Goal: Task Accomplishment & Management: Complete application form

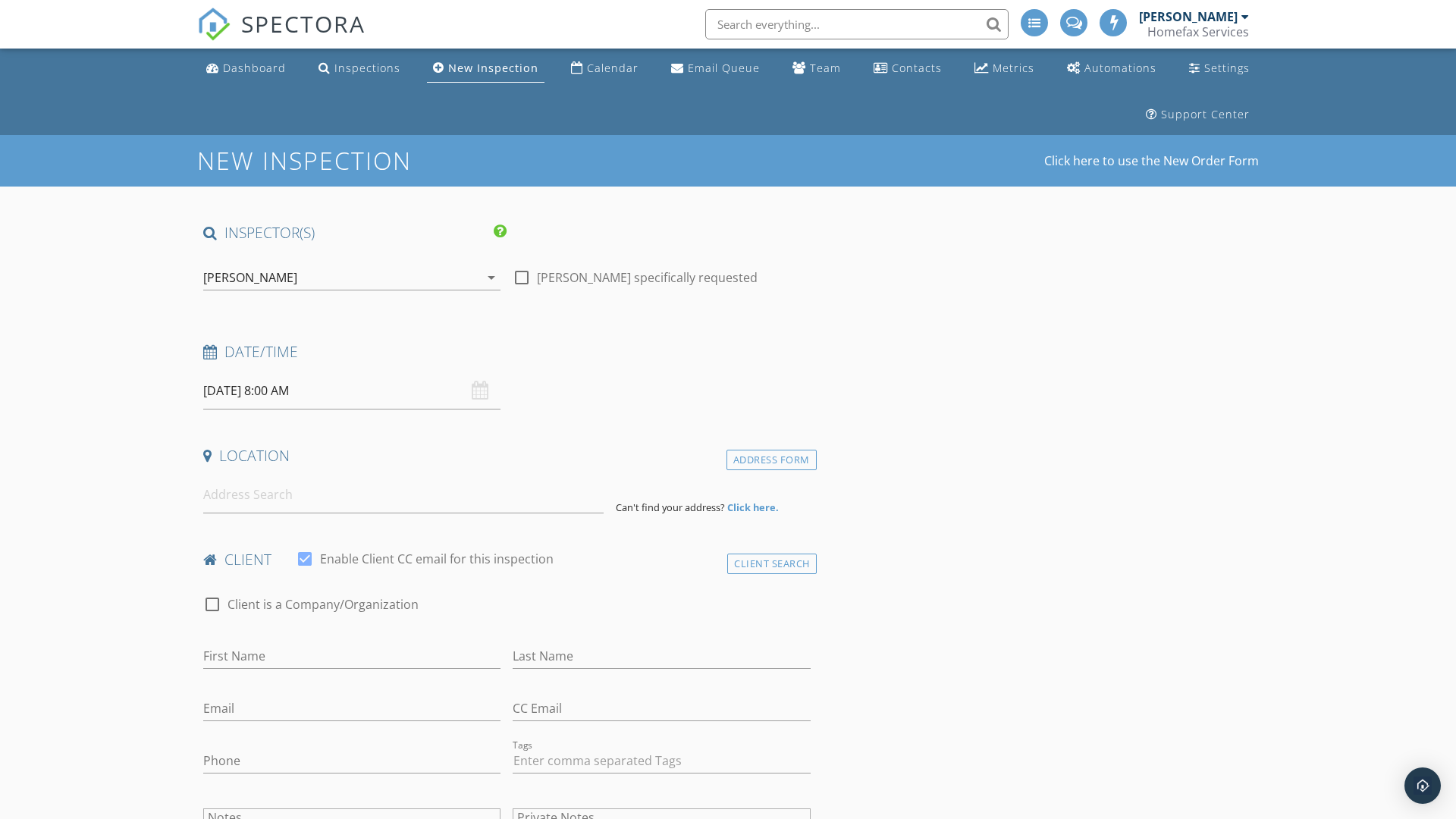
click at [352, 390] on input "09/29/2025 8:00 AM" at bounding box center [352, 390] width 297 height 37
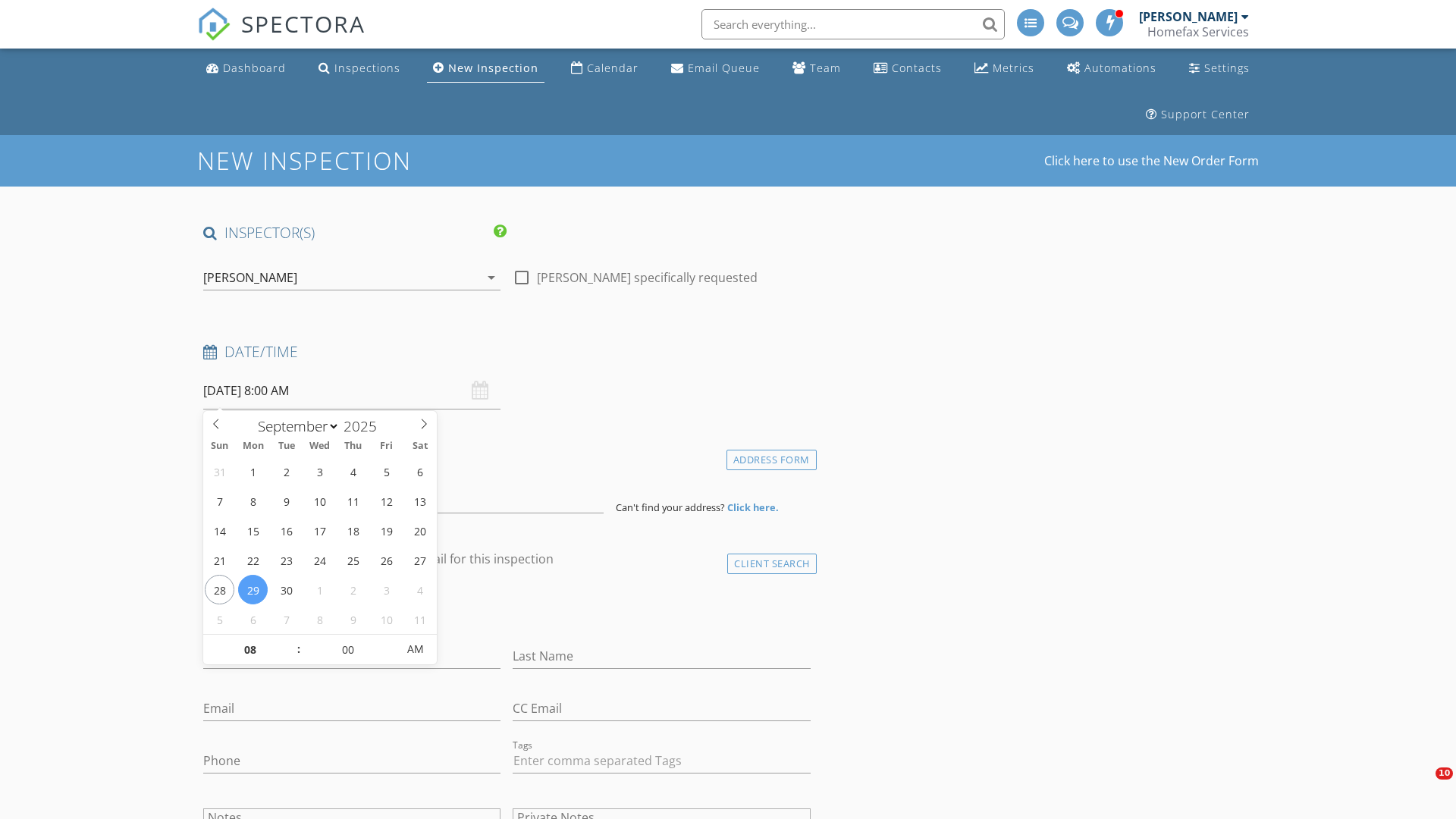
select select "9"
click at [366, 425] on input "2025" at bounding box center [364, 427] width 50 height 21
type input "2025"
type input "10/01/2025 8:00 AM"
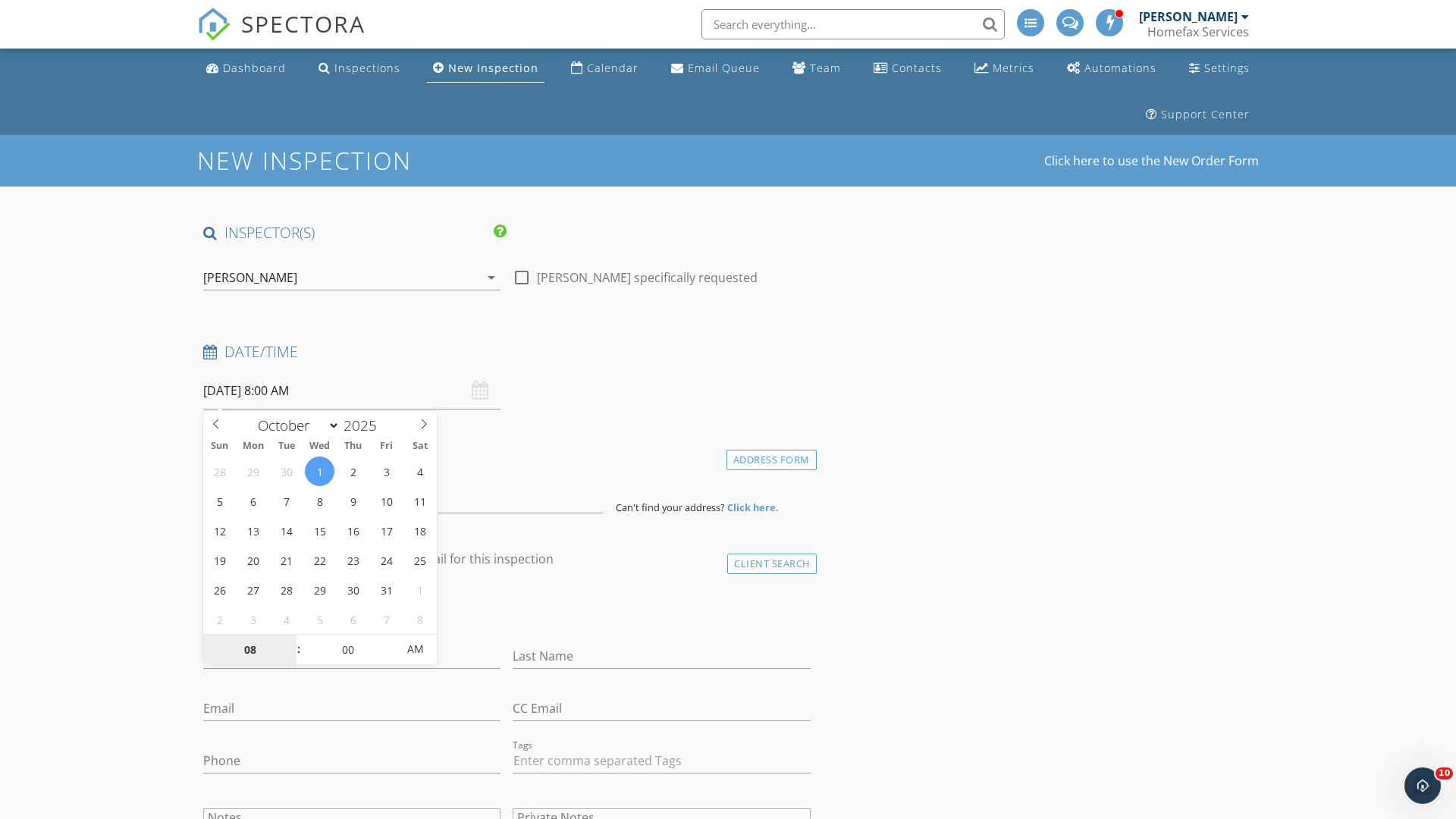
click at [250, 648] on input "08" at bounding box center [250, 649] width 93 height 30
click at [347, 648] on input "00" at bounding box center [347, 648] width 93 height 30
type input "08"
type input "00"
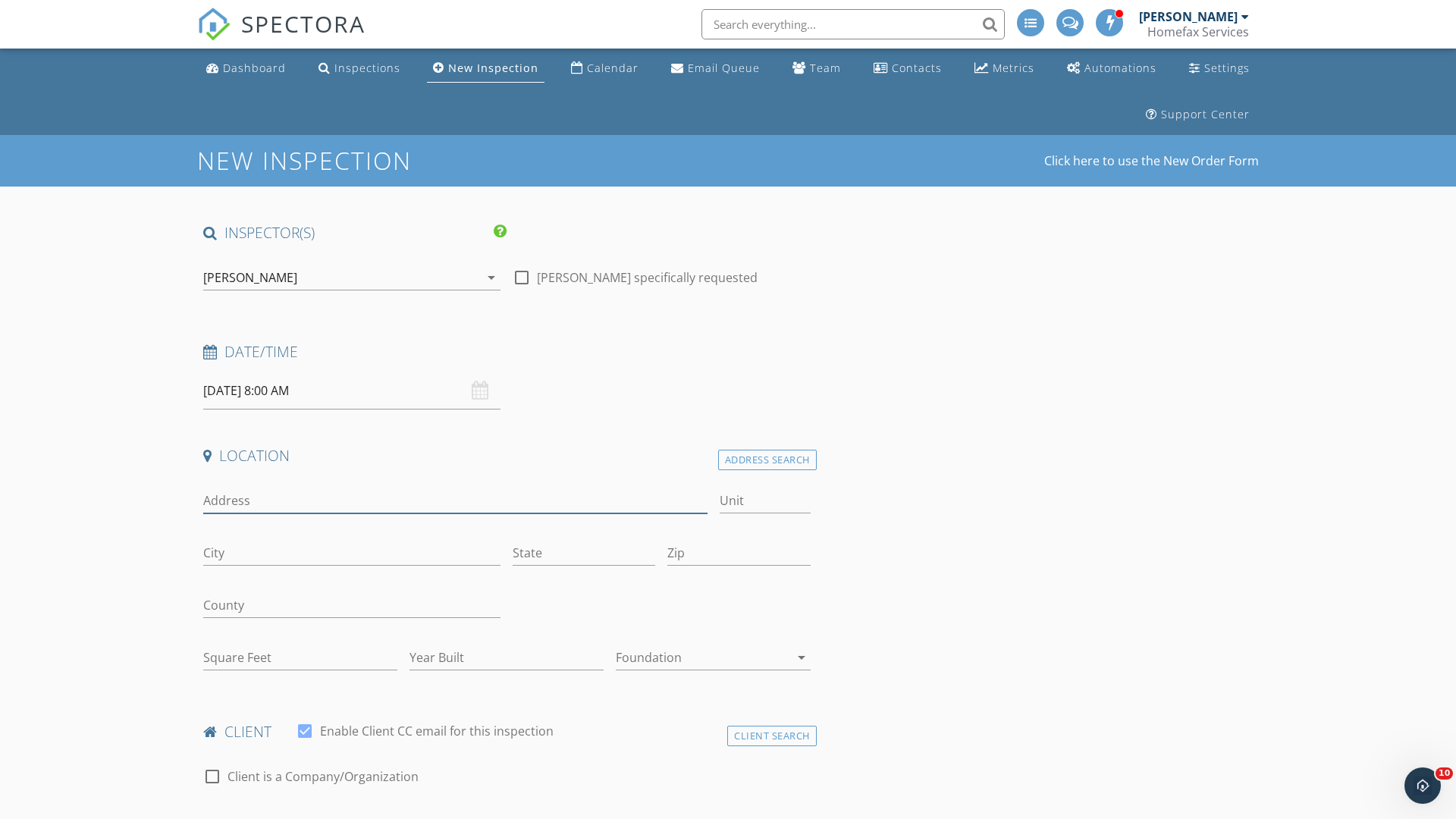
click at [455, 500] on input "Address" at bounding box center [455, 500] width 505 height 25
type input "[STREET_ADDRESS]"
click at [352, 552] on input "City" at bounding box center [352, 552] width 297 height 25
type input "Edina"
click at [584, 552] on input "State" at bounding box center [584, 552] width 142 height 25
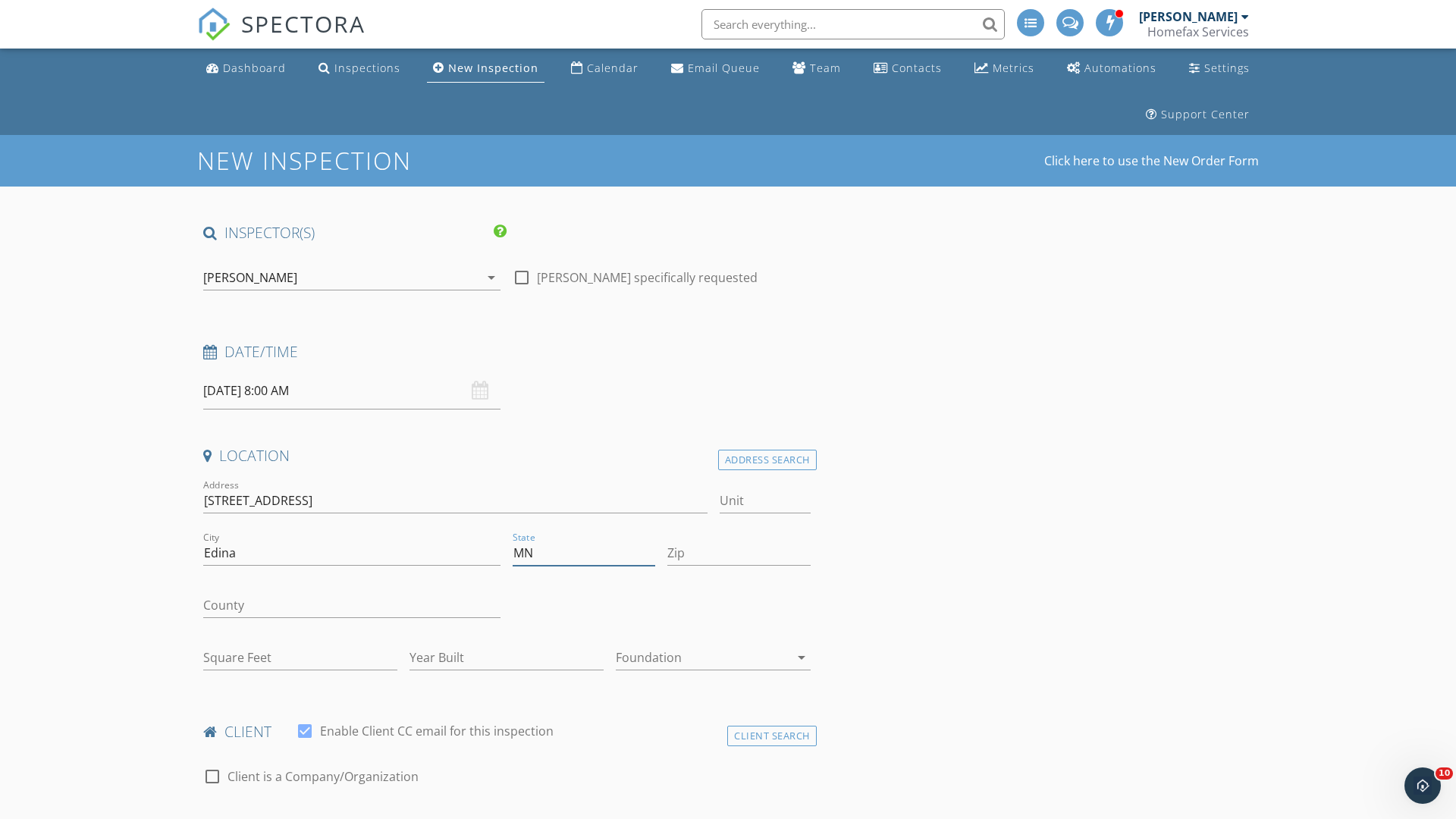
type input "MN"
click at [738, 552] on input "Zip" at bounding box center [738, 552] width 142 height 25
type input "55436"
click at [352, 815] on input "First Name" at bounding box center [352, 827] width 297 height 25
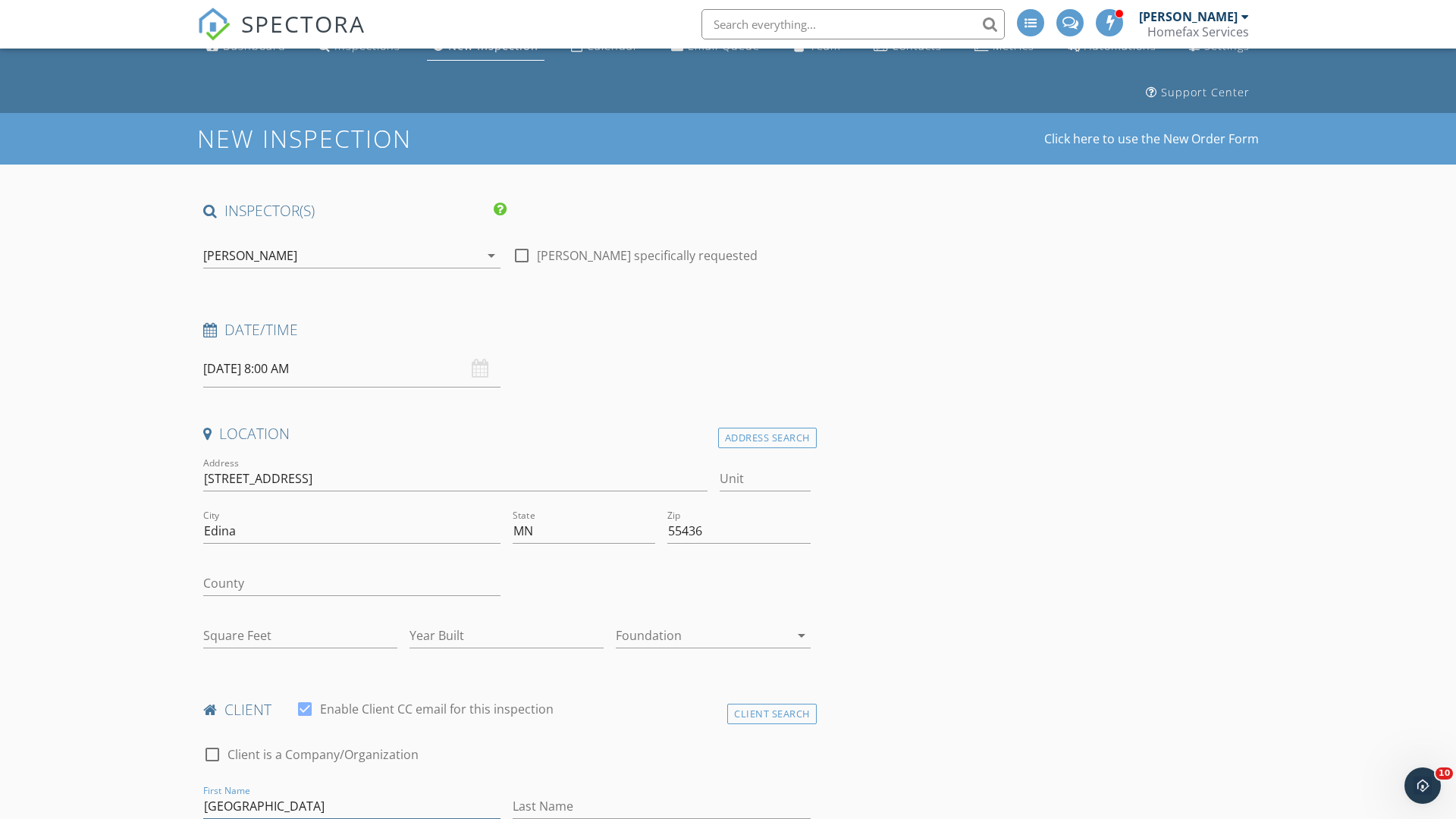
type input "[GEOGRAPHIC_DATA]"
click at [661, 806] on input "Last Name" at bounding box center [661, 806] width 297 height 25
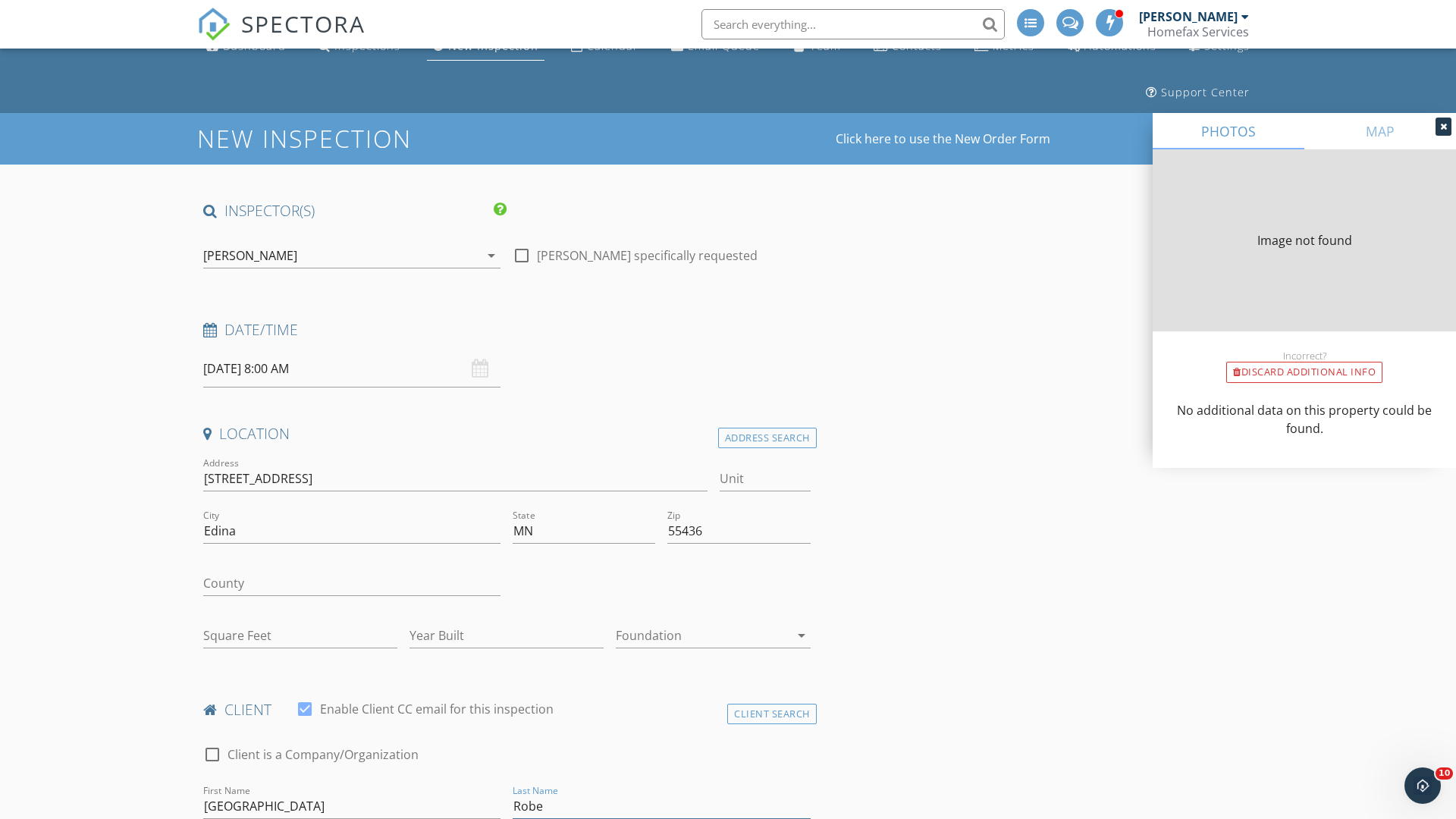
type input "Rober"
type input "3029"
type input "1954"
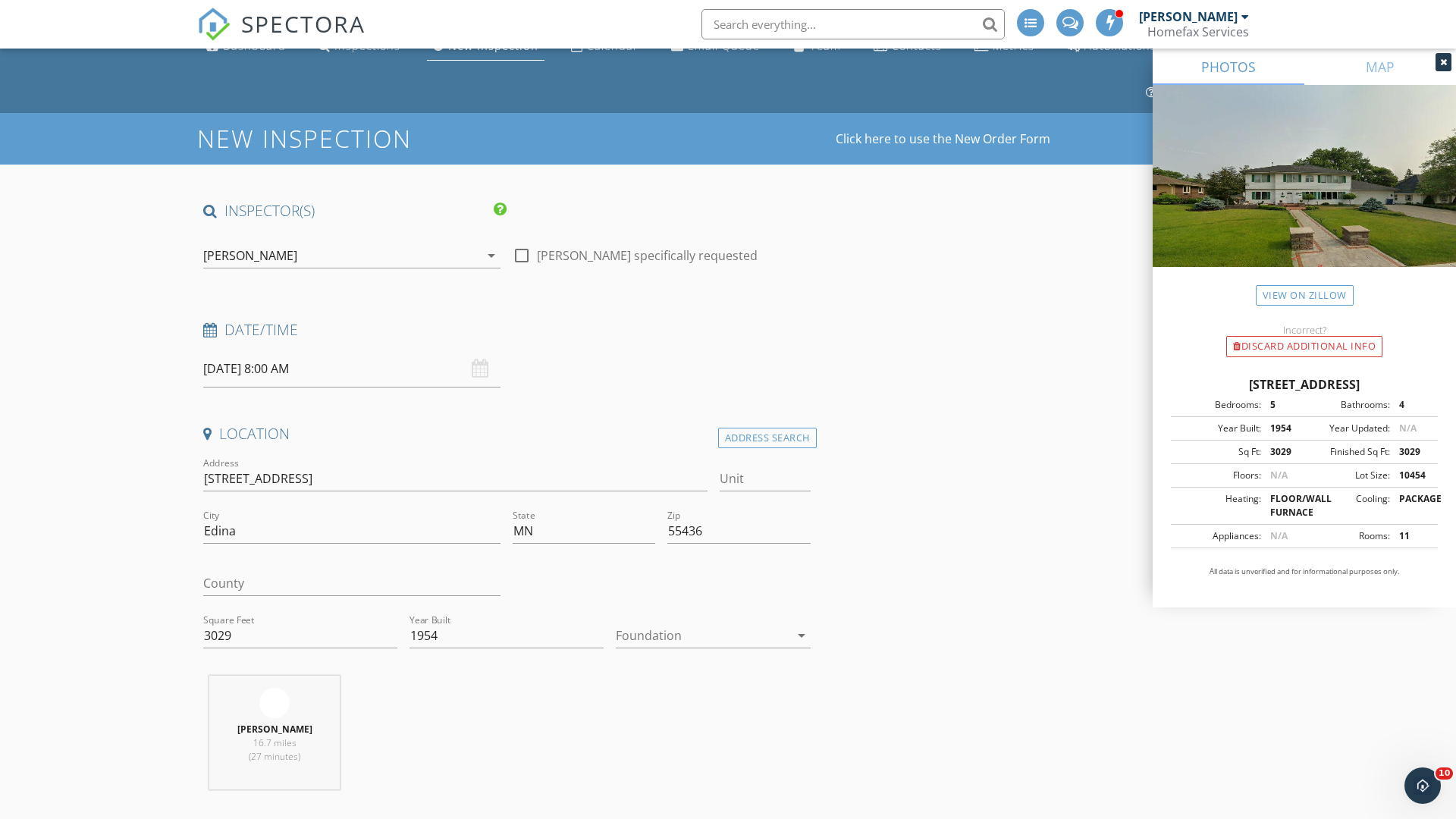
scroll to position [156, 0]
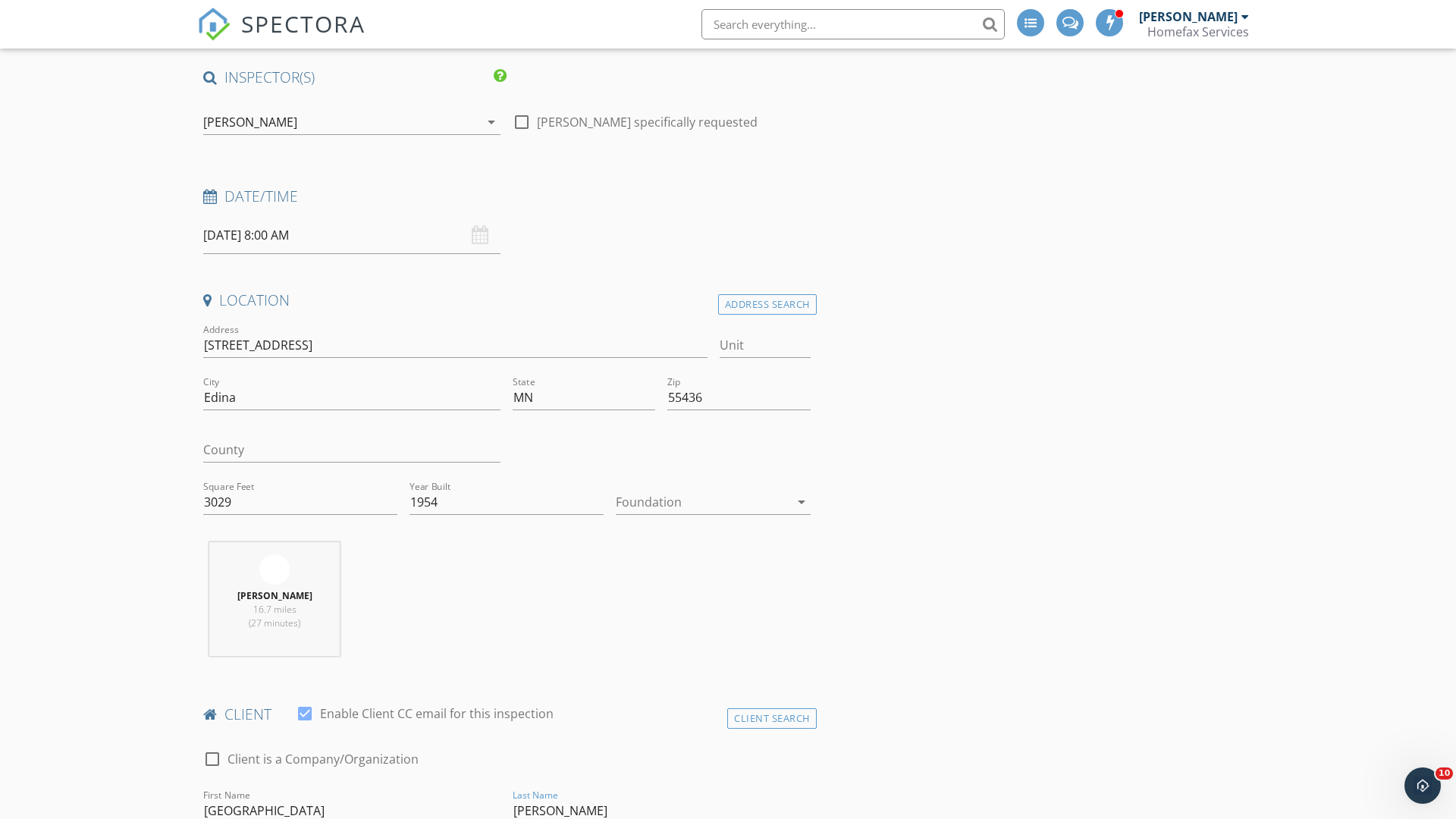
type input "[PERSON_NAME]"
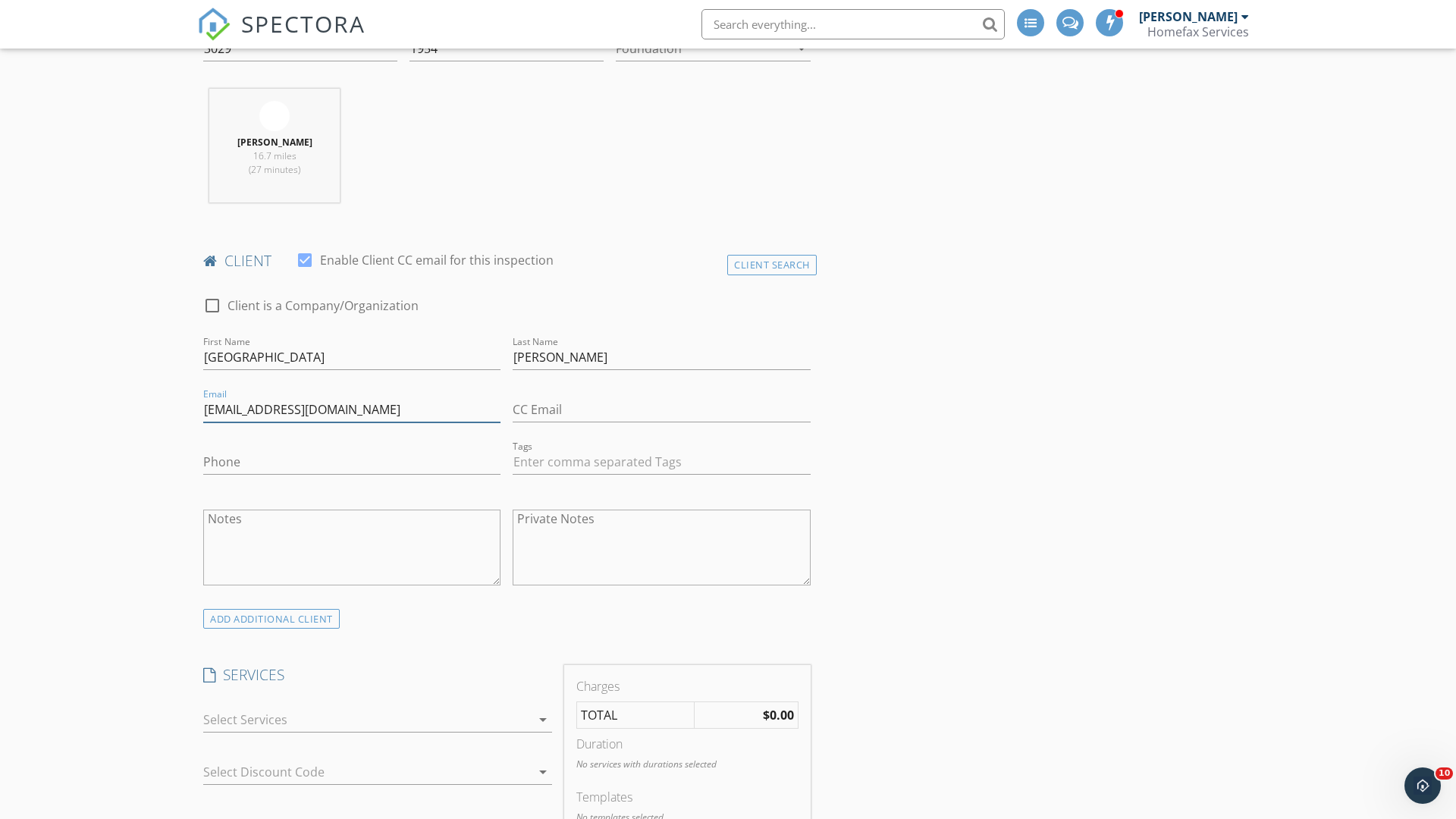
type input "[EMAIL_ADDRESS][DOMAIN_NAME]"
click at [352, 462] on input "Phone" at bounding box center [352, 462] width 297 height 25
type input "[PHONE_NUMBER]"
click at [367, 719] on div at bounding box center [367, 719] width 327 height 25
click at [393, 726] on div "General Home Inspection" at bounding box center [394, 726] width 291 height 30
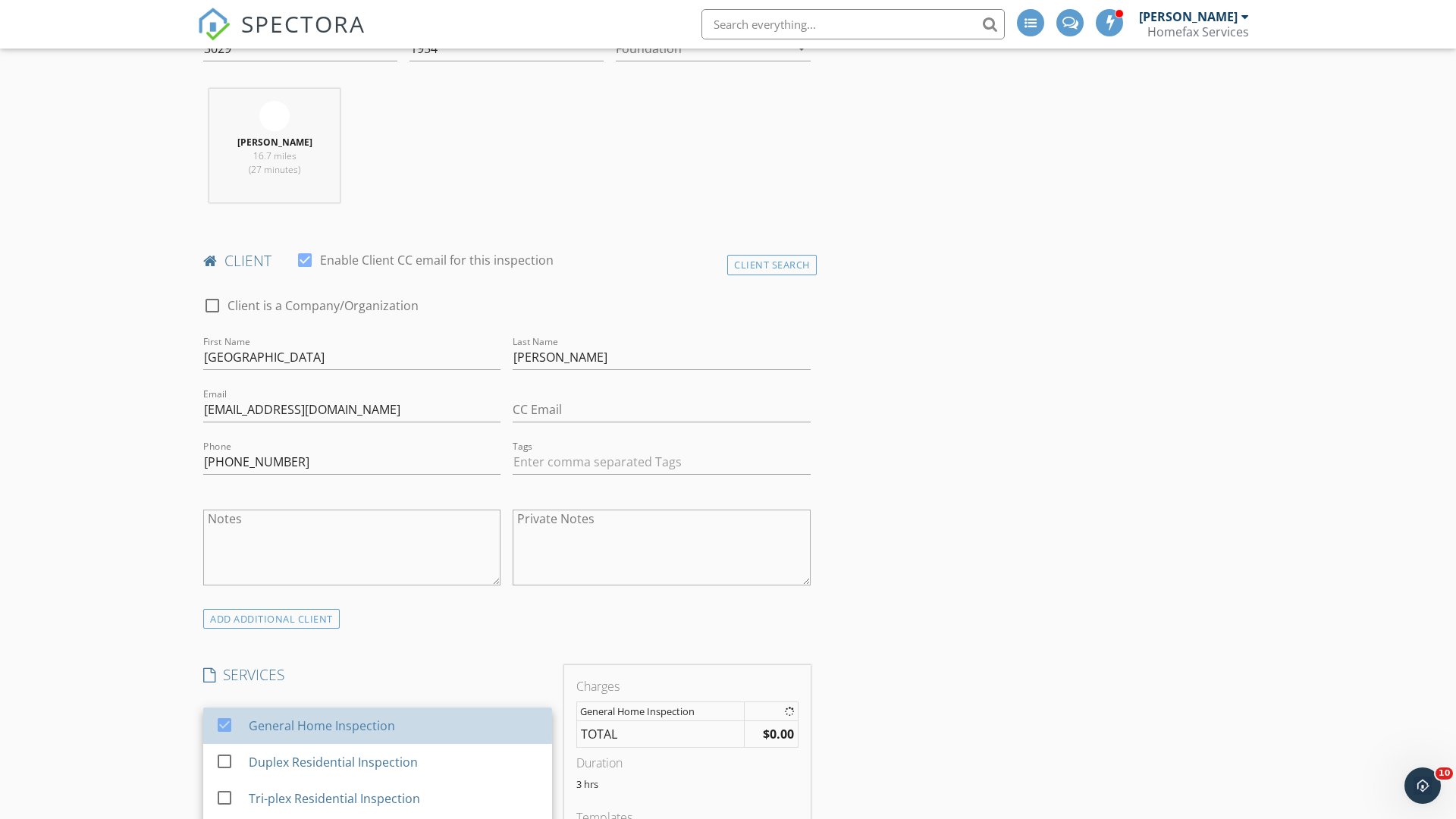
checkbox input "false"
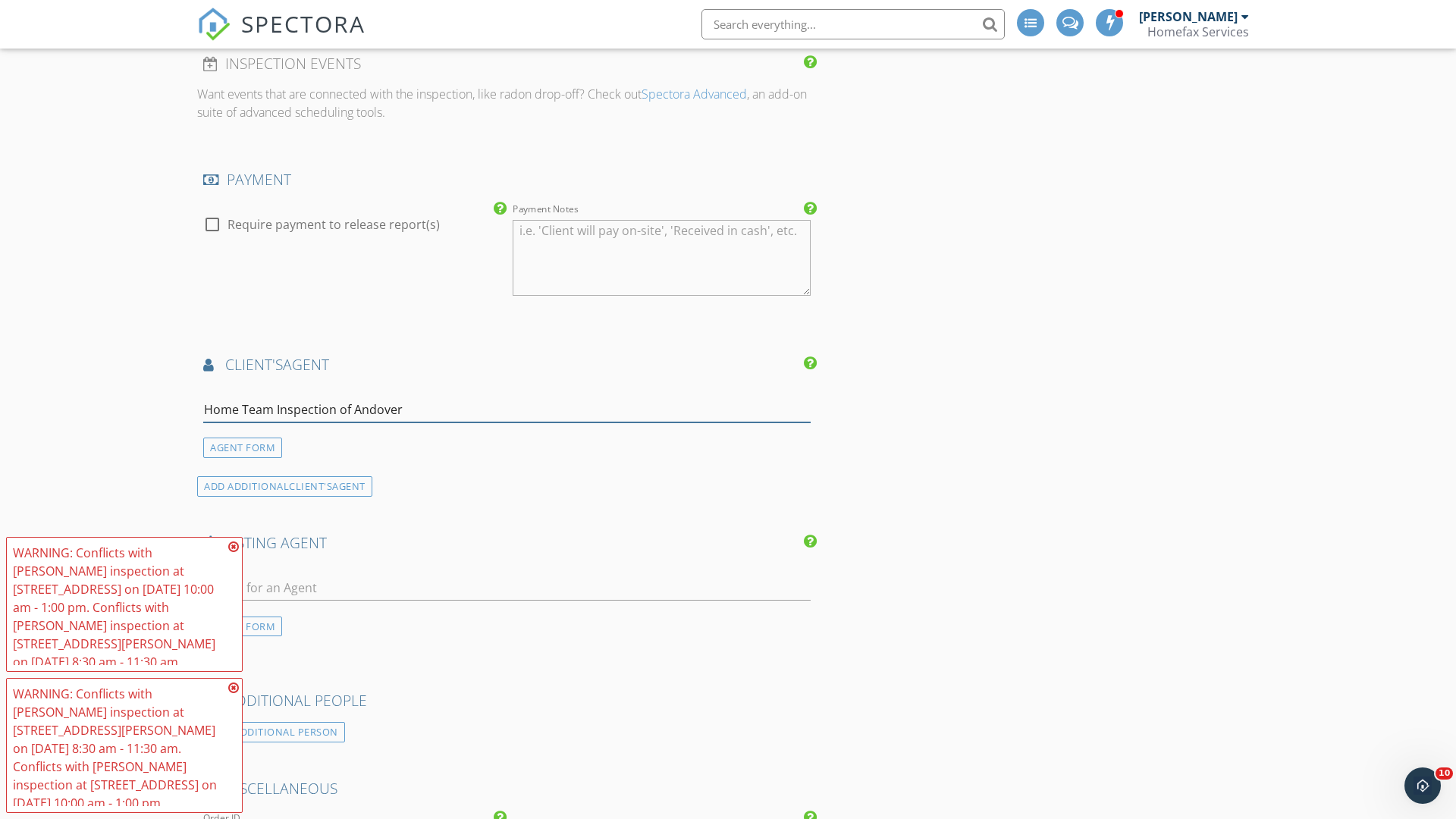
type input "Home Team Inspection of Andover*"
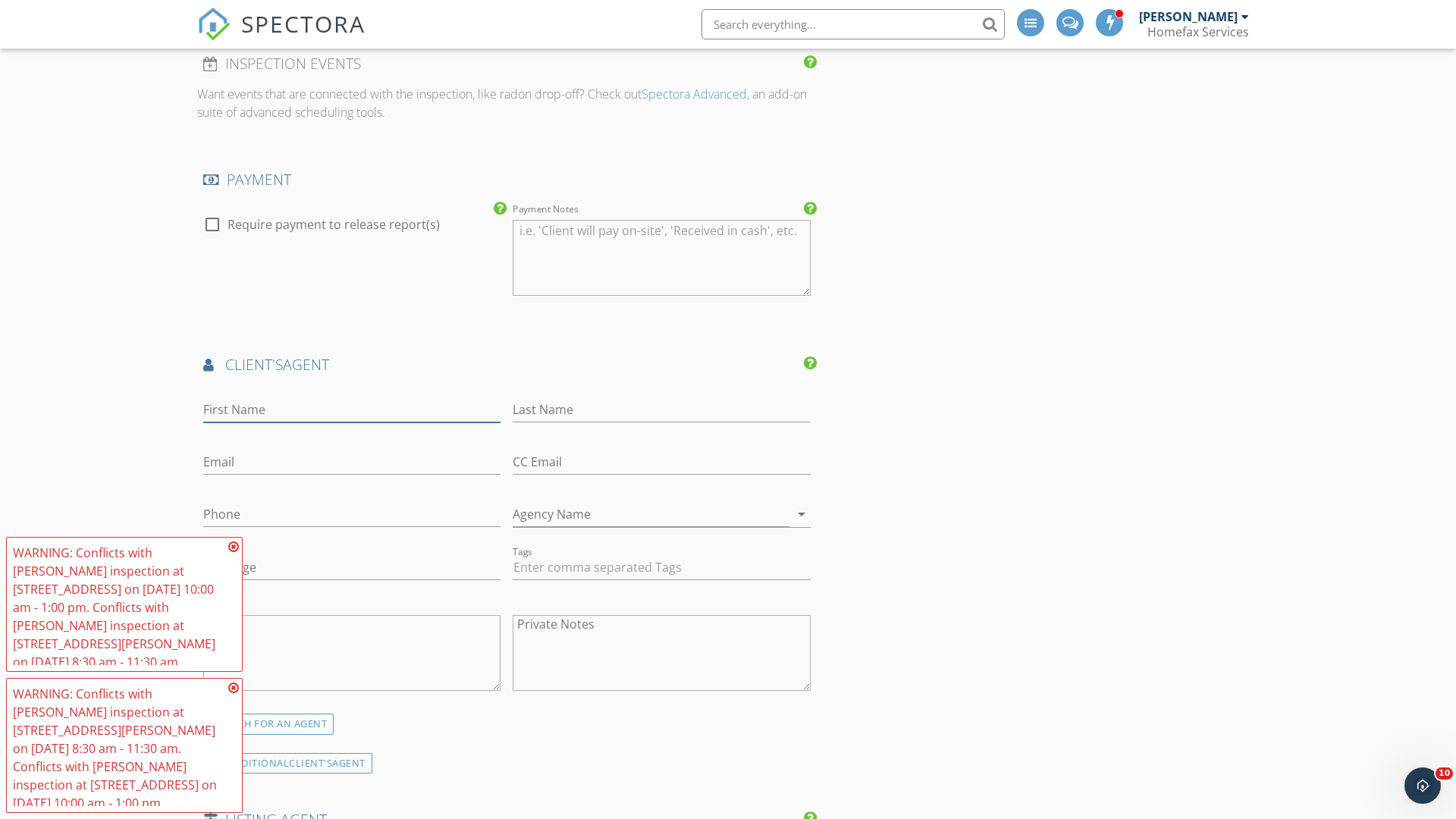
click at [352, 409] on input "First Name" at bounding box center [352, 409] width 297 height 25
type input "HomeTeam"
click at [661, 409] on input "text" at bounding box center [661, 409] width 297 height 25
type input "Inspection Service"
click at [352, 462] on input "text" at bounding box center [352, 462] width 297 height 25
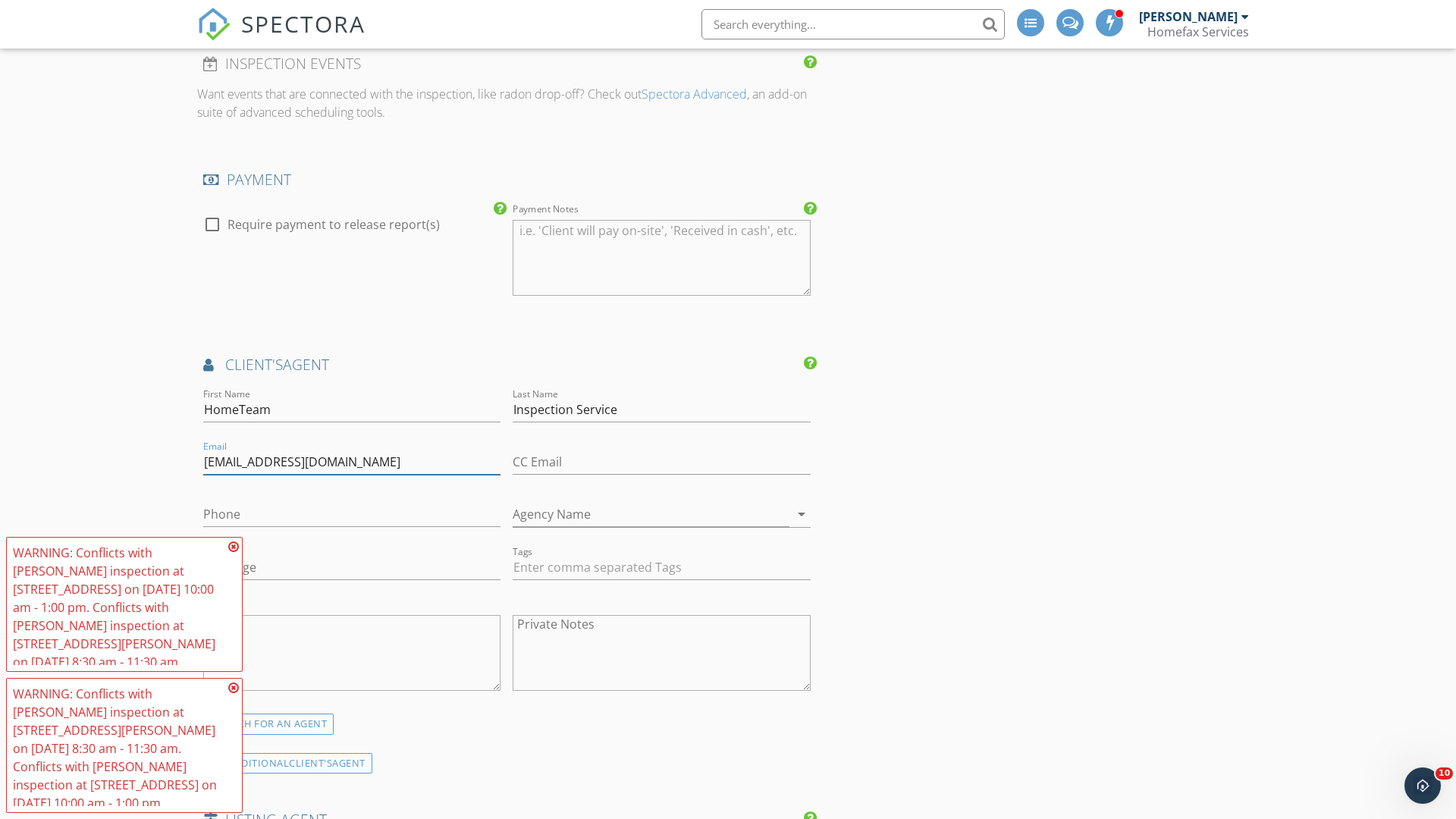
type input "[EMAIL_ADDRESS][DOMAIN_NAME]"
click at [352, 514] on input "text" at bounding box center [352, 514] width 297 height 25
type input "[PHONE_NUMBER]"
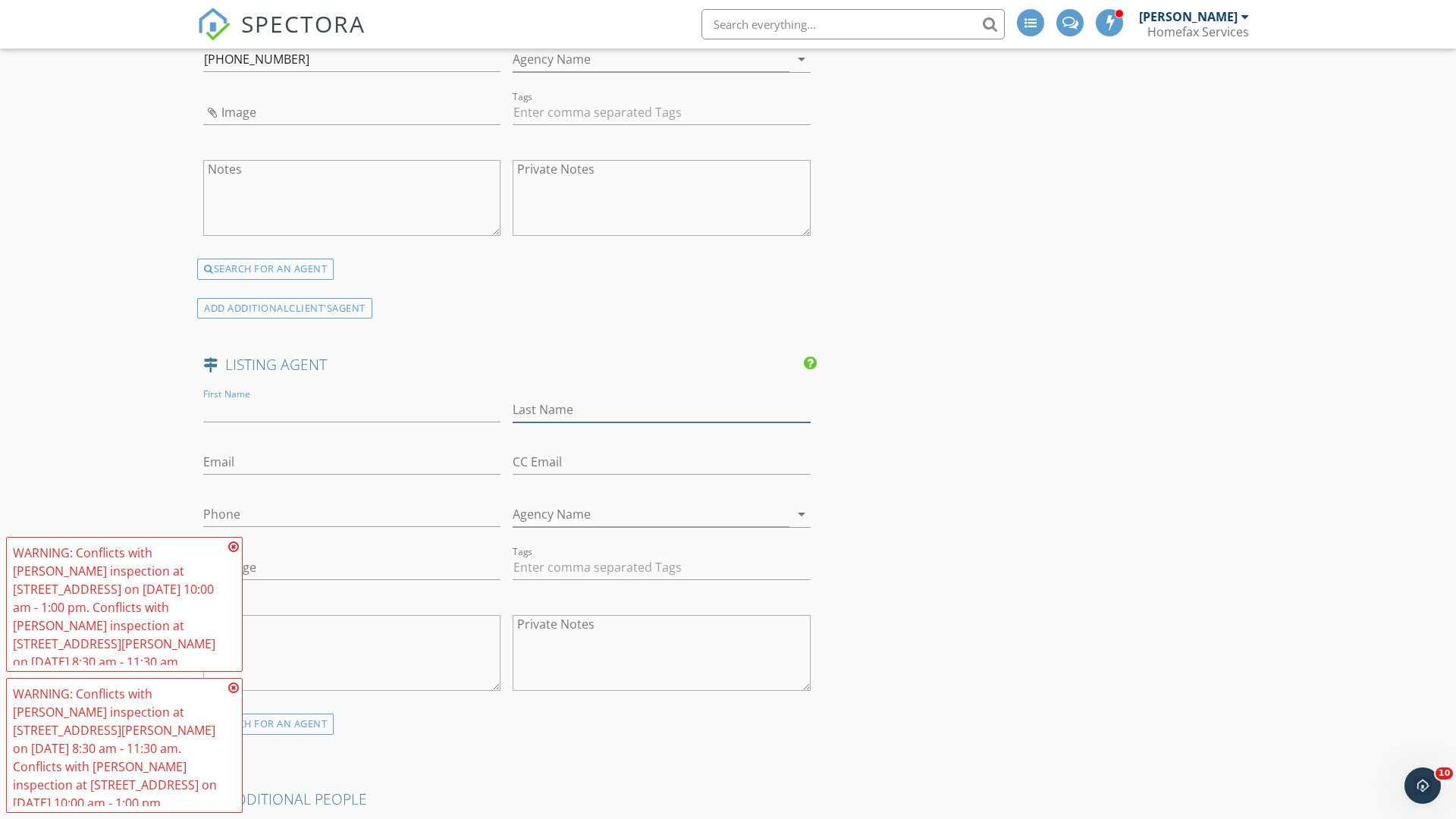
click at [661, 409] on input "text" at bounding box center [661, 409] width 297 height 25
click at [352, 462] on input "text" at bounding box center [352, 462] width 297 height 25
click at [352, 514] on input "text" at bounding box center [352, 514] width 297 height 25
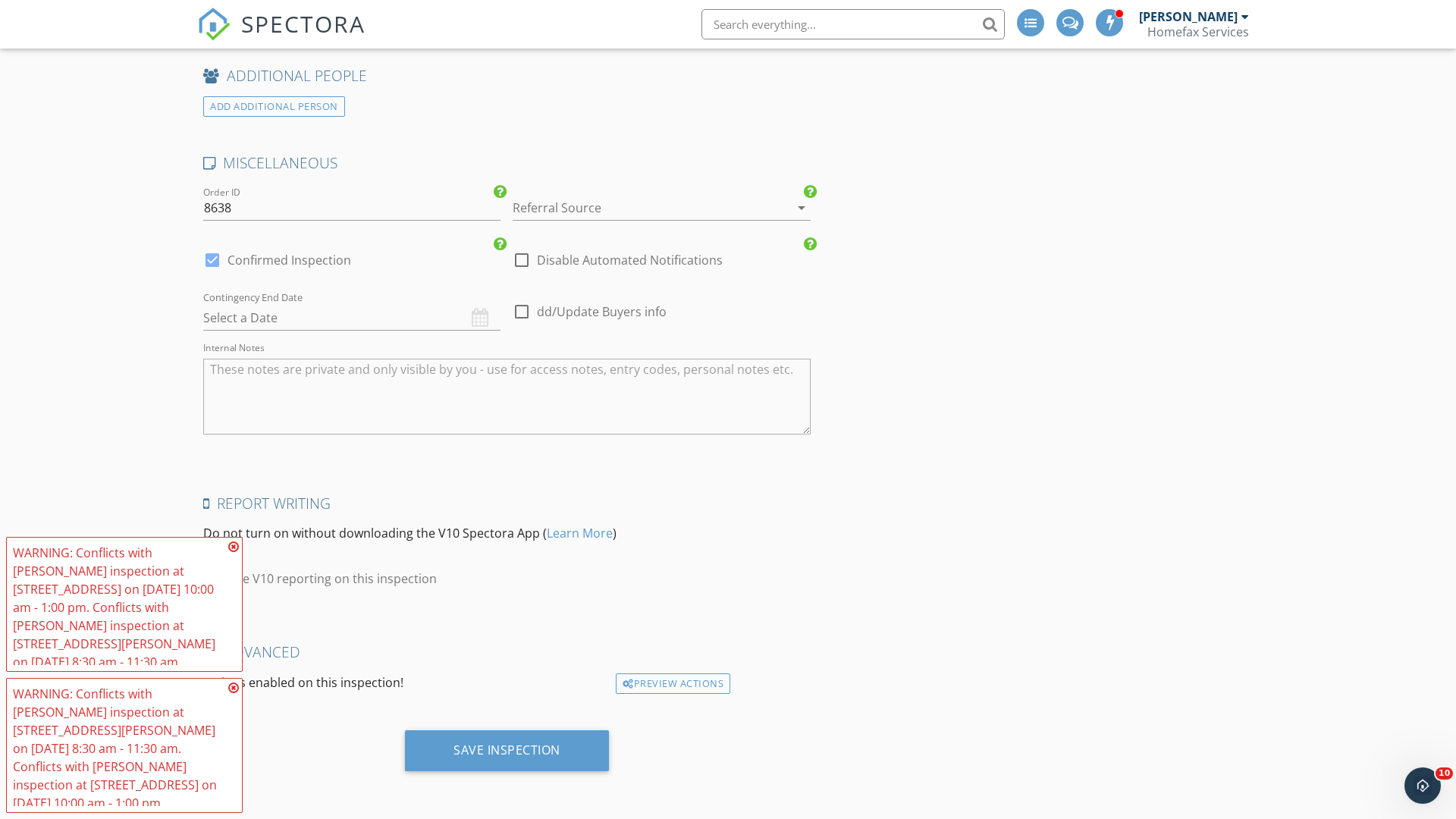
click at [506, 750] on div "Save Inspection" at bounding box center [506, 749] width 107 height 15
